Goal: Task Accomplishment & Management: Complete application form

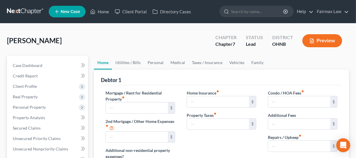
type input "1,350.00"
type input "0.00"
radio input "true"
type input "0.00"
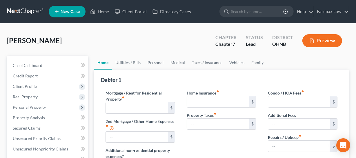
type input "0.00"
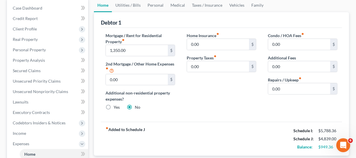
scroll to position [53, 0]
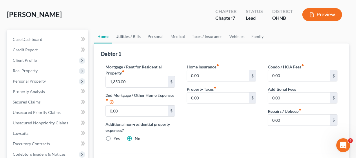
click at [124, 36] on link "Utilities / Bills" at bounding box center [128, 37] width 32 height 14
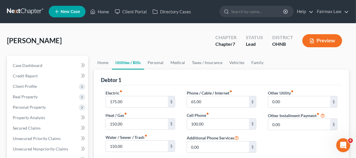
scroll to position [26, 0]
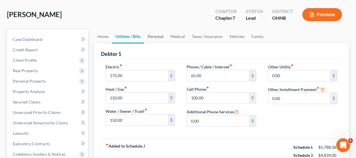
click at [160, 33] on link "Personal" at bounding box center [155, 37] width 23 height 14
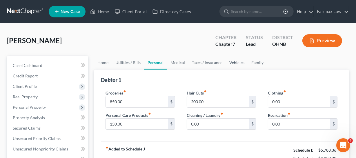
click at [235, 62] on link "Vehicles" at bounding box center [237, 63] width 22 height 14
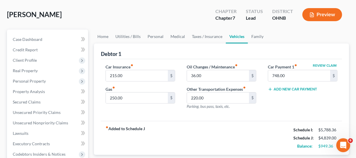
scroll to position [53, 0]
